Goal: Find specific page/section: Find specific page/section

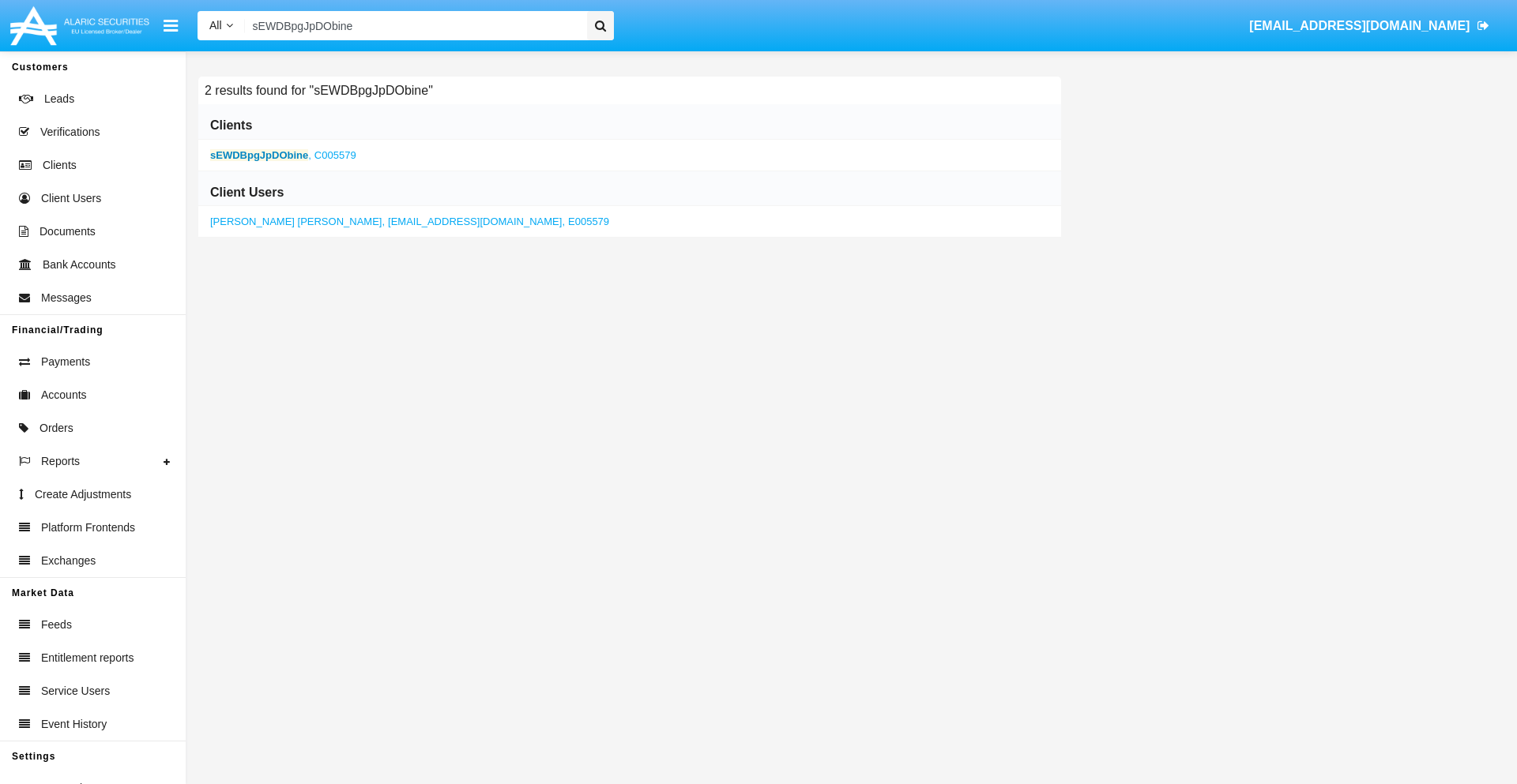
type input "sEWDBpgJpDObine"
click at [259, 155] on b "sEWDBpgJpDObine" at bounding box center [259, 155] width 98 height 12
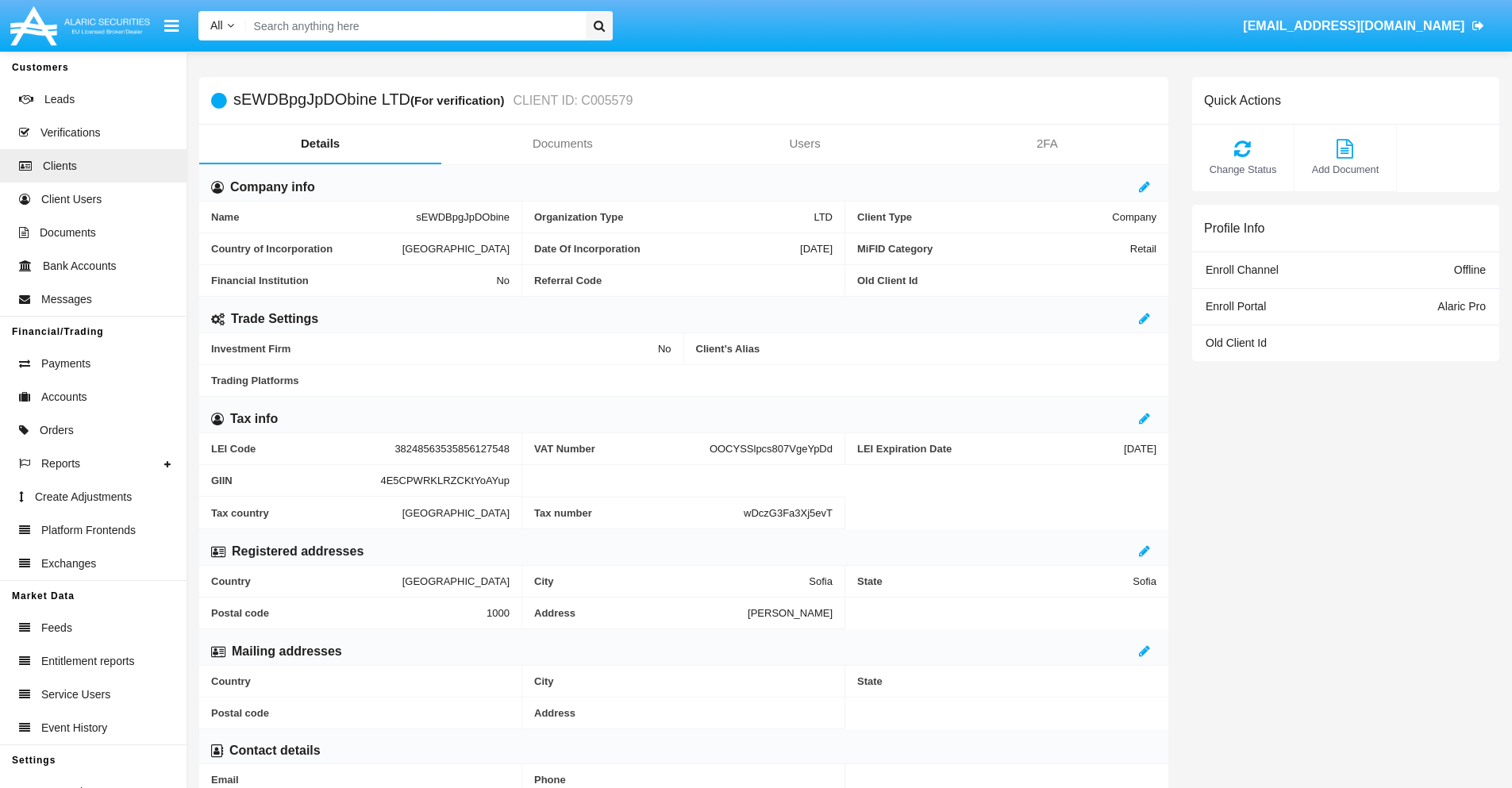
click at [562, 144] on link "Documents" at bounding box center [563, 144] width 243 height 38
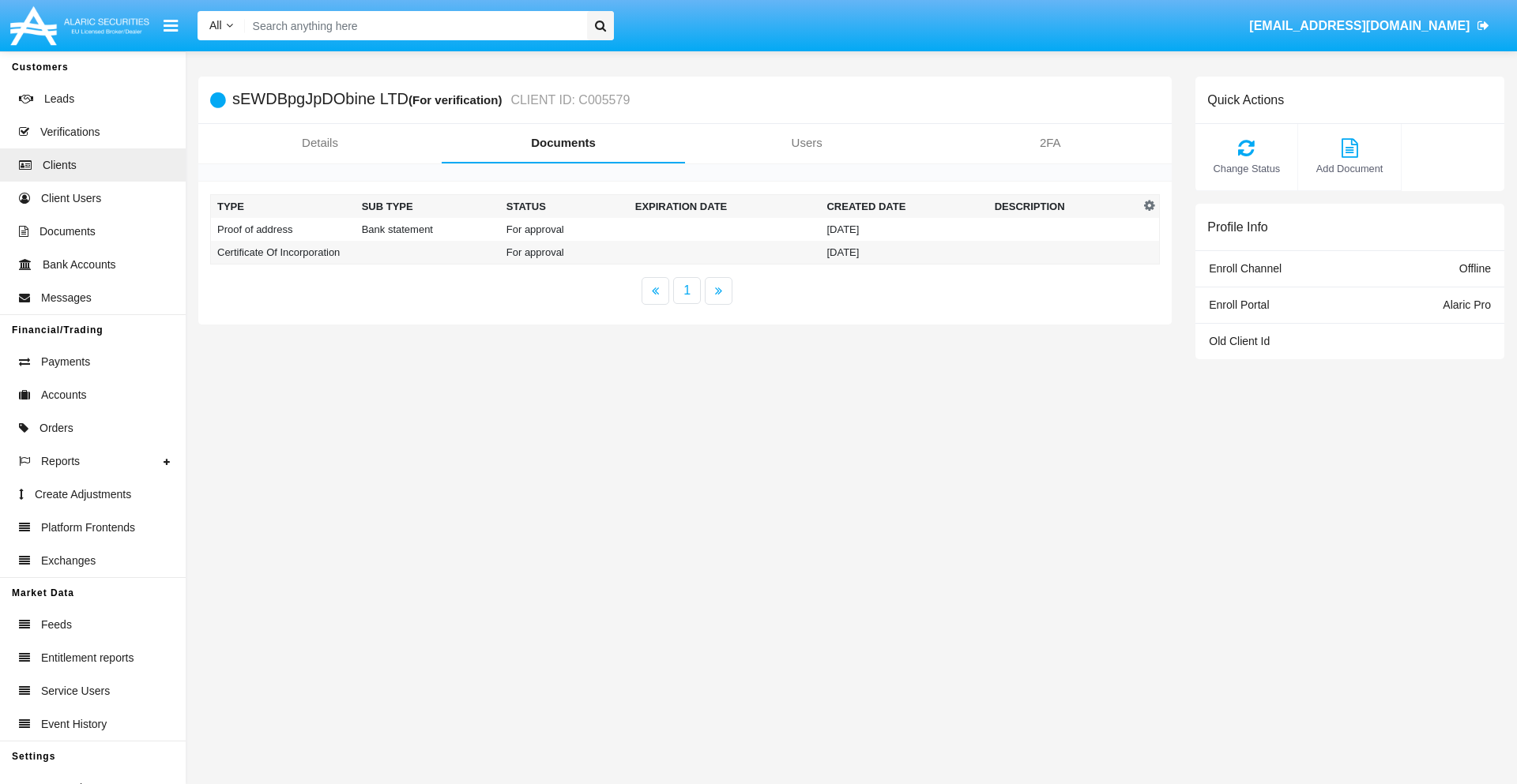
click at [283, 229] on td "Proof of address" at bounding box center [283, 229] width 145 height 23
